Goal: Information Seeking & Learning: Find specific page/section

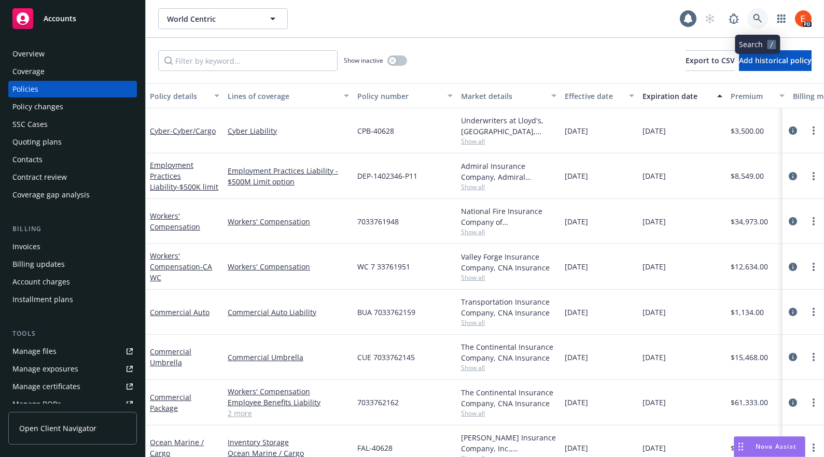
scroll to position [106, 0]
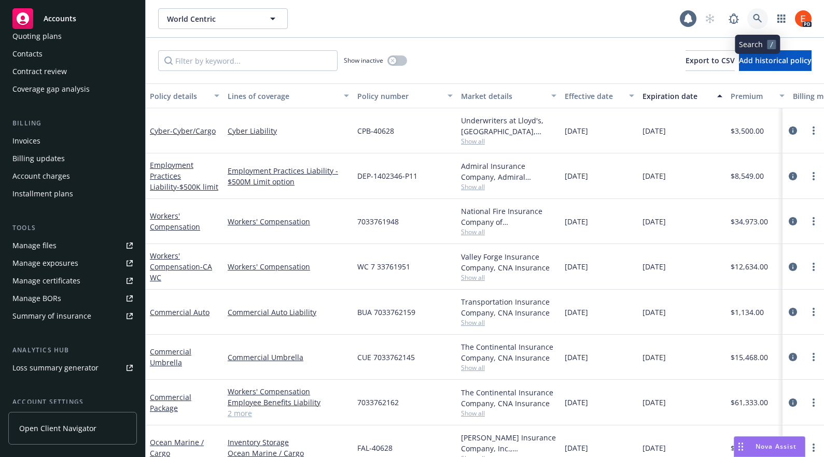
click at [754, 19] on icon at bounding box center [757, 18] width 9 height 9
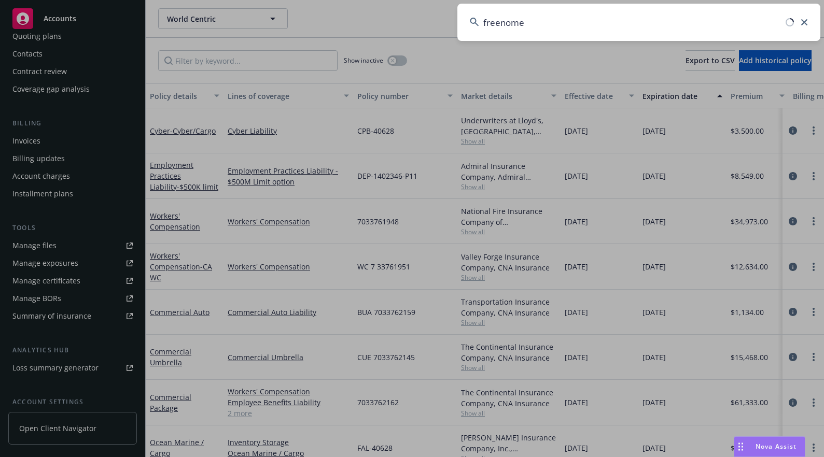
type input "freenome"
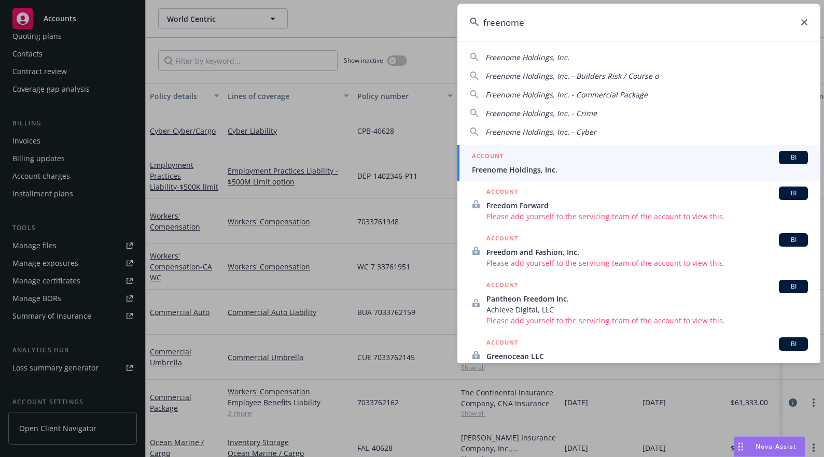
click at [505, 162] on div "ACCOUNT BI" at bounding box center [640, 157] width 336 height 13
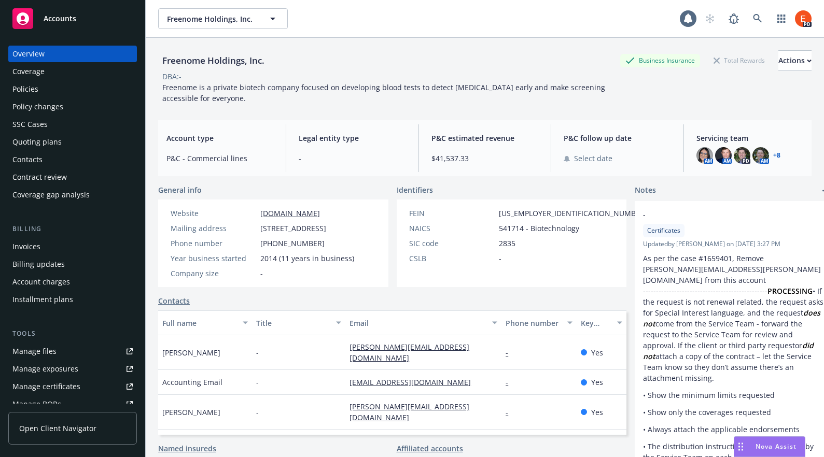
click at [20, 84] on div "Policies" at bounding box center [25, 89] width 26 height 17
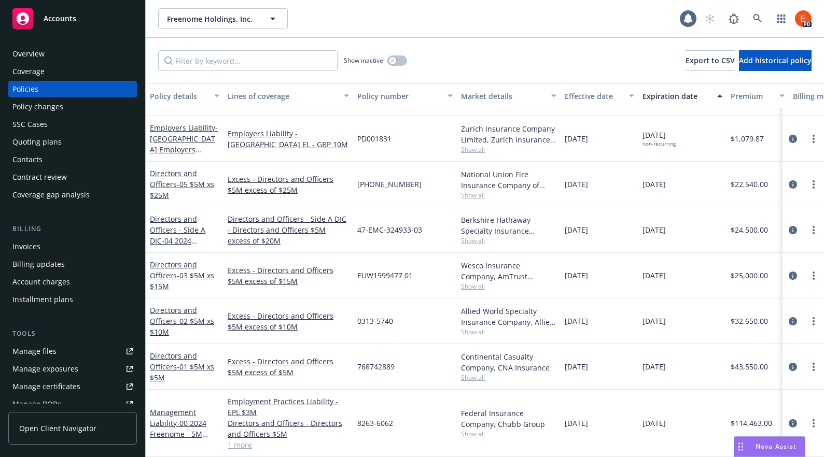
scroll to position [45, 0]
click at [401, 60] on button "button" at bounding box center [397, 60] width 20 height 10
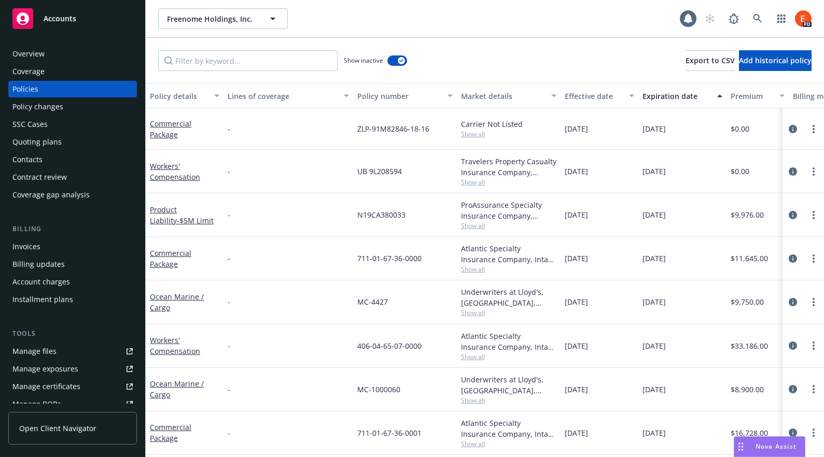
click at [634, 29] on div "Freenome Holdings, Inc. Freenome Holdings, Inc." at bounding box center [418, 18] width 521 height 21
click at [763, 19] on link at bounding box center [757, 18] width 21 height 21
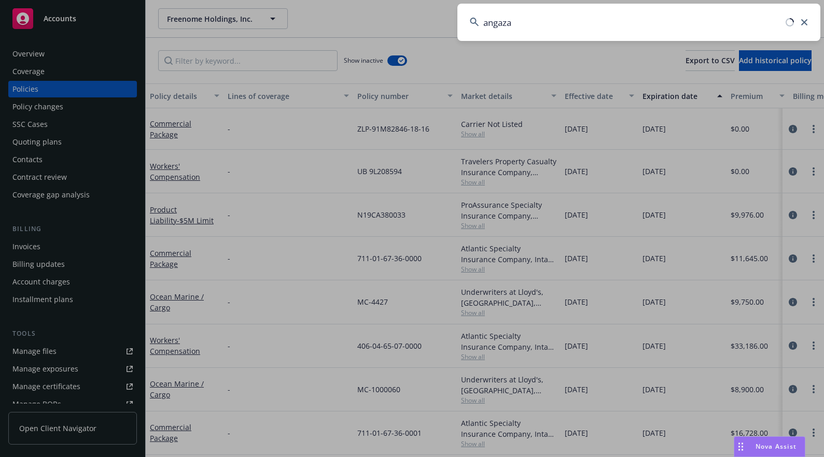
type input "angaza"
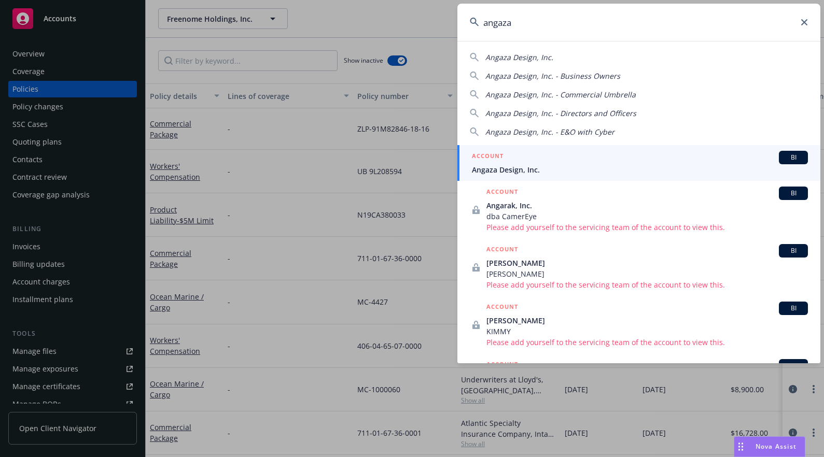
click at [514, 155] on div "ACCOUNT BI" at bounding box center [640, 157] width 336 height 13
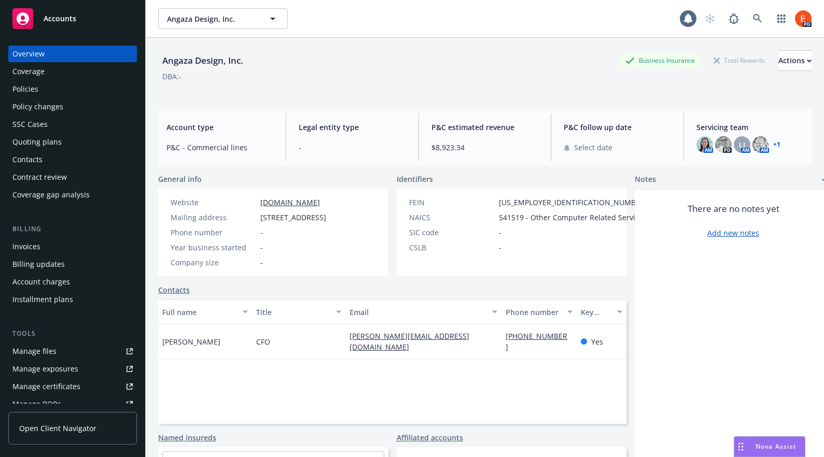
click at [36, 93] on div "Policies" at bounding box center [25, 89] width 26 height 17
